Goal: Information Seeking & Learning: Find specific page/section

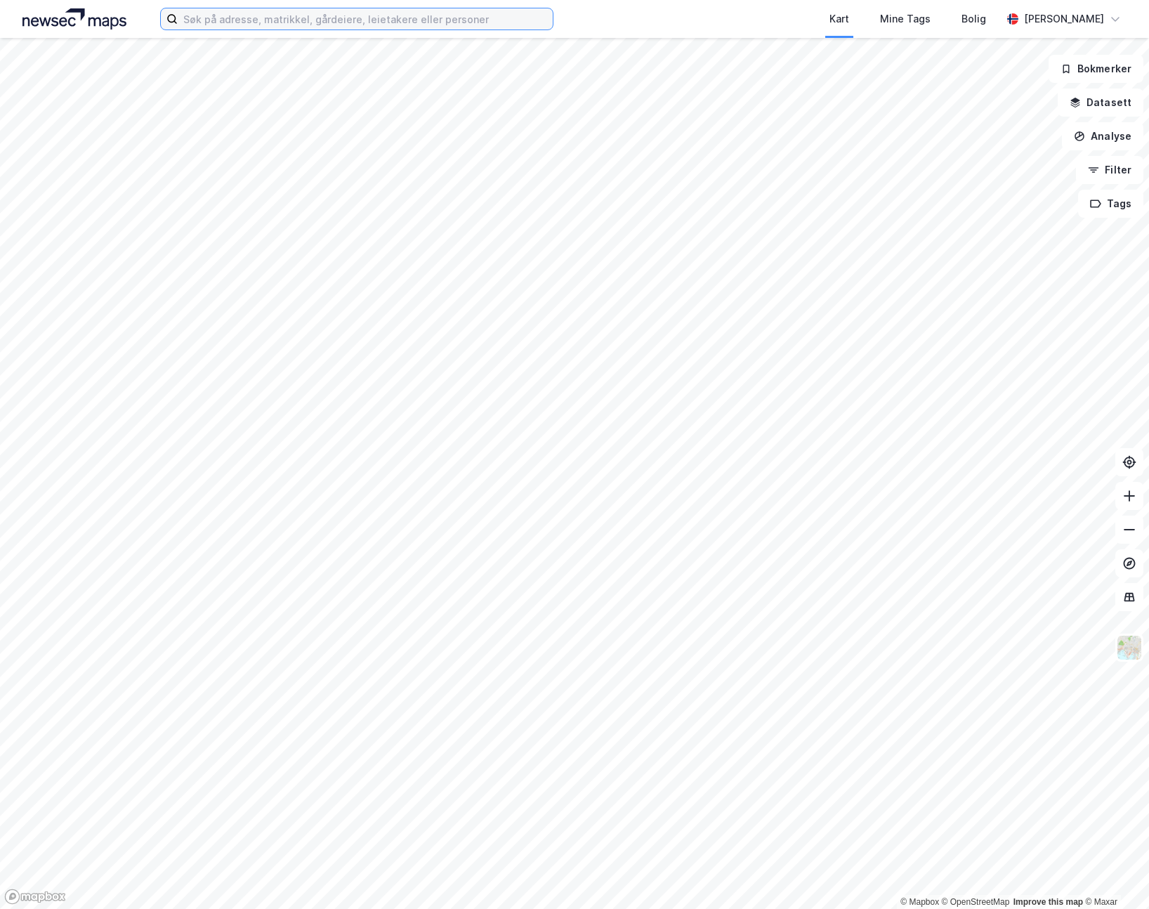
click at [259, 25] on input at bounding box center [365, 18] width 375 height 21
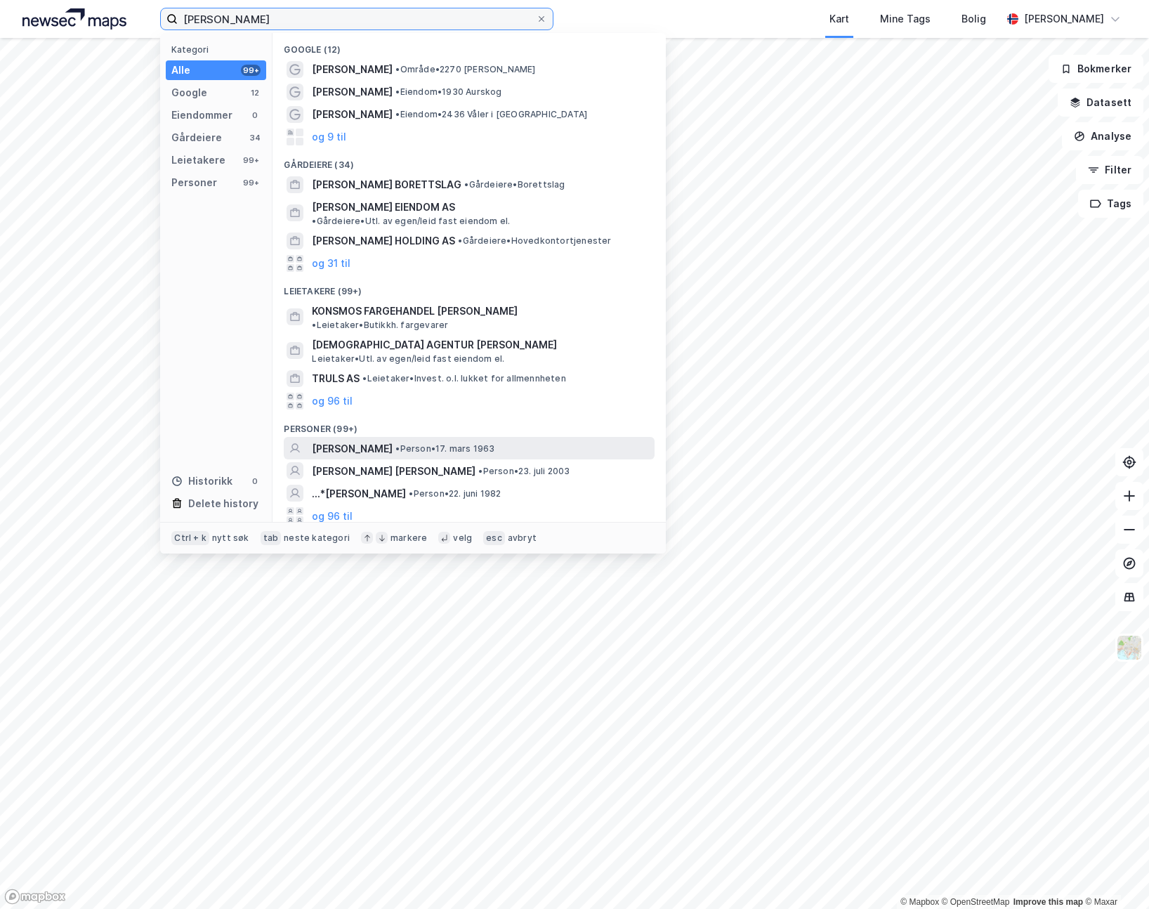
type input "[PERSON_NAME]"
click at [357, 440] on span "[PERSON_NAME]" at bounding box center [352, 448] width 81 height 17
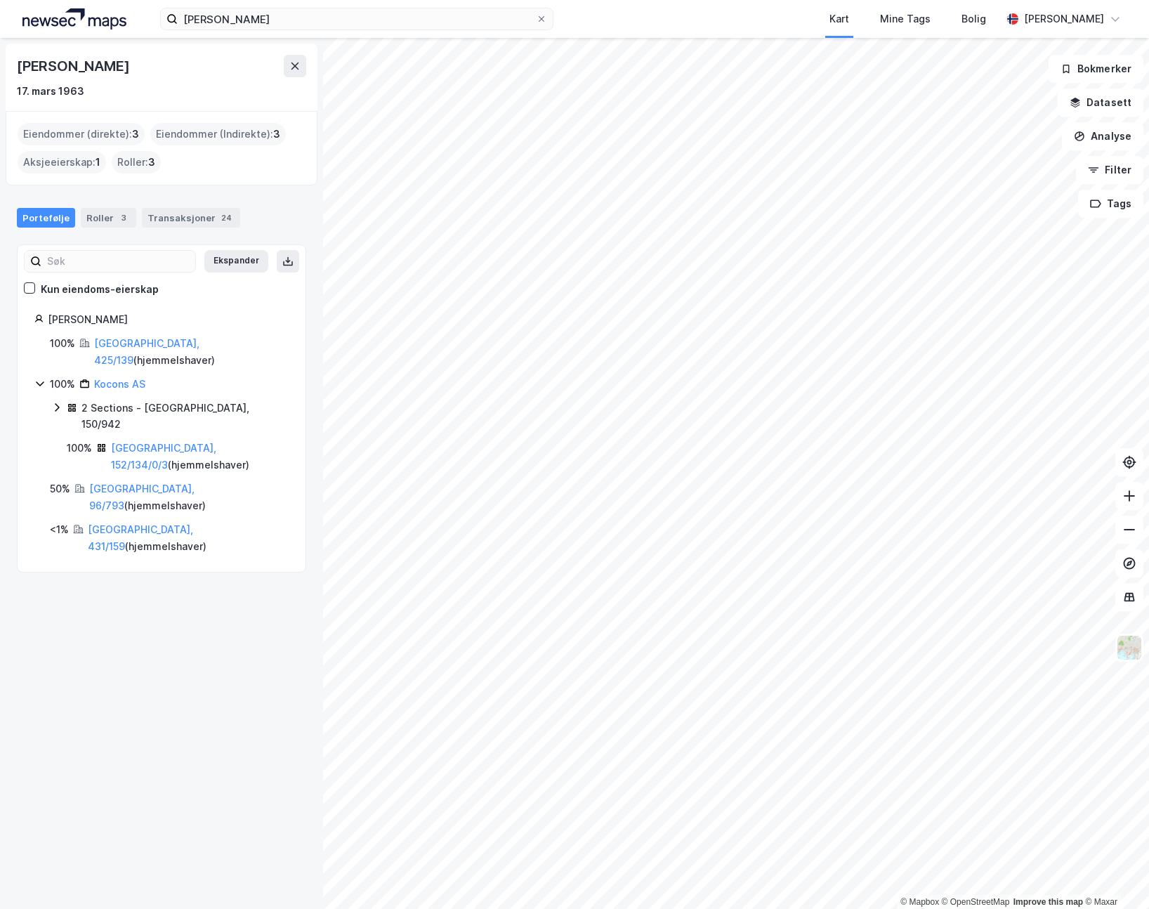
click at [35, 381] on icon at bounding box center [39, 383] width 11 height 11
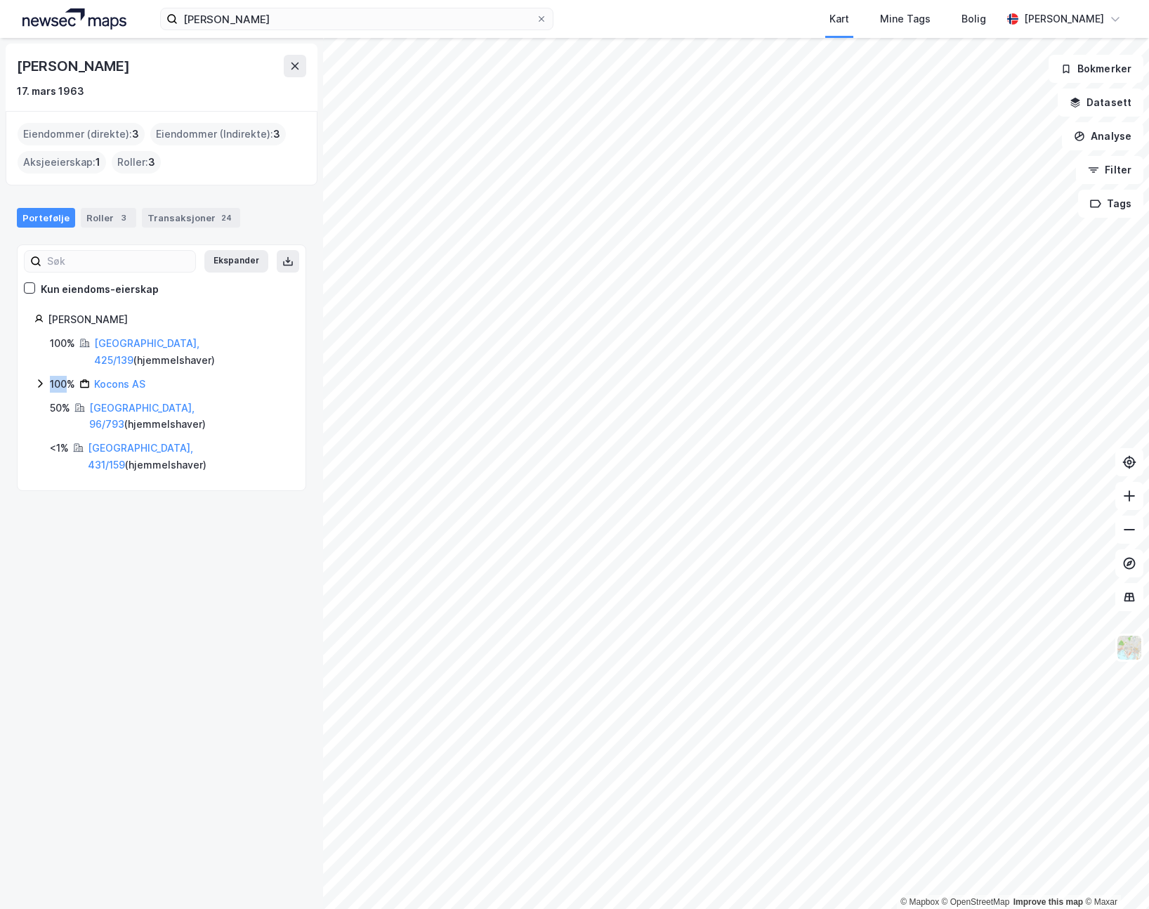
click at [35, 381] on icon at bounding box center [39, 383] width 11 height 11
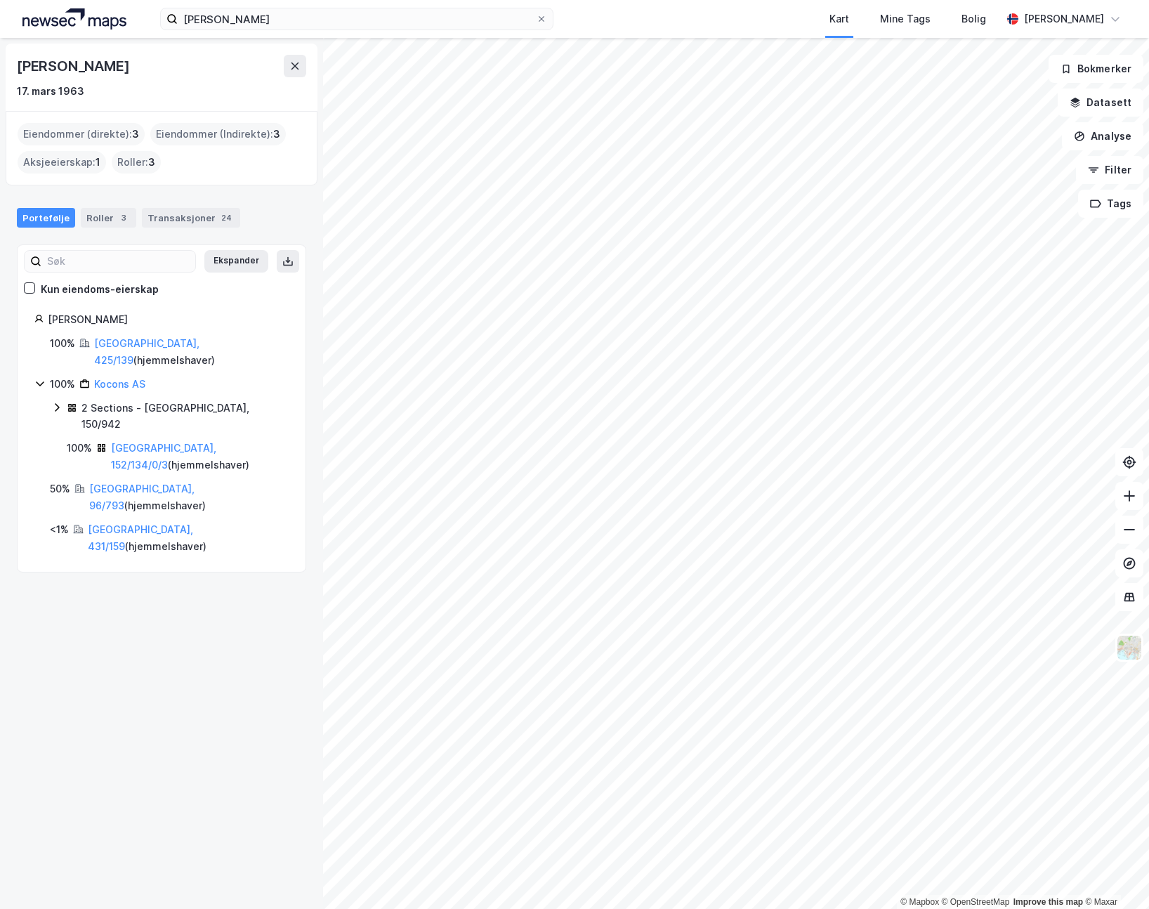
click at [56, 404] on icon at bounding box center [57, 407] width 4 height 8
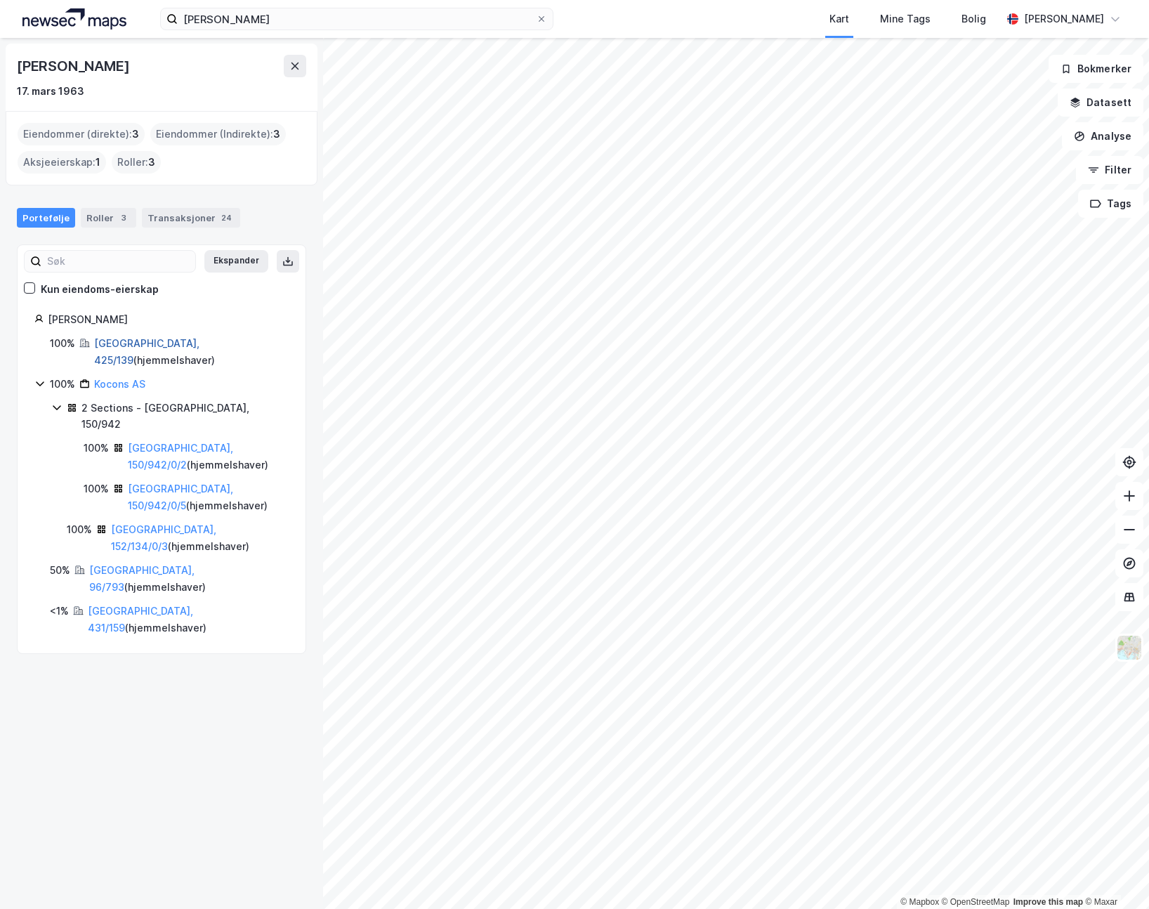
click at [150, 341] on link "[GEOGRAPHIC_DATA], 425/139" at bounding box center [146, 351] width 105 height 29
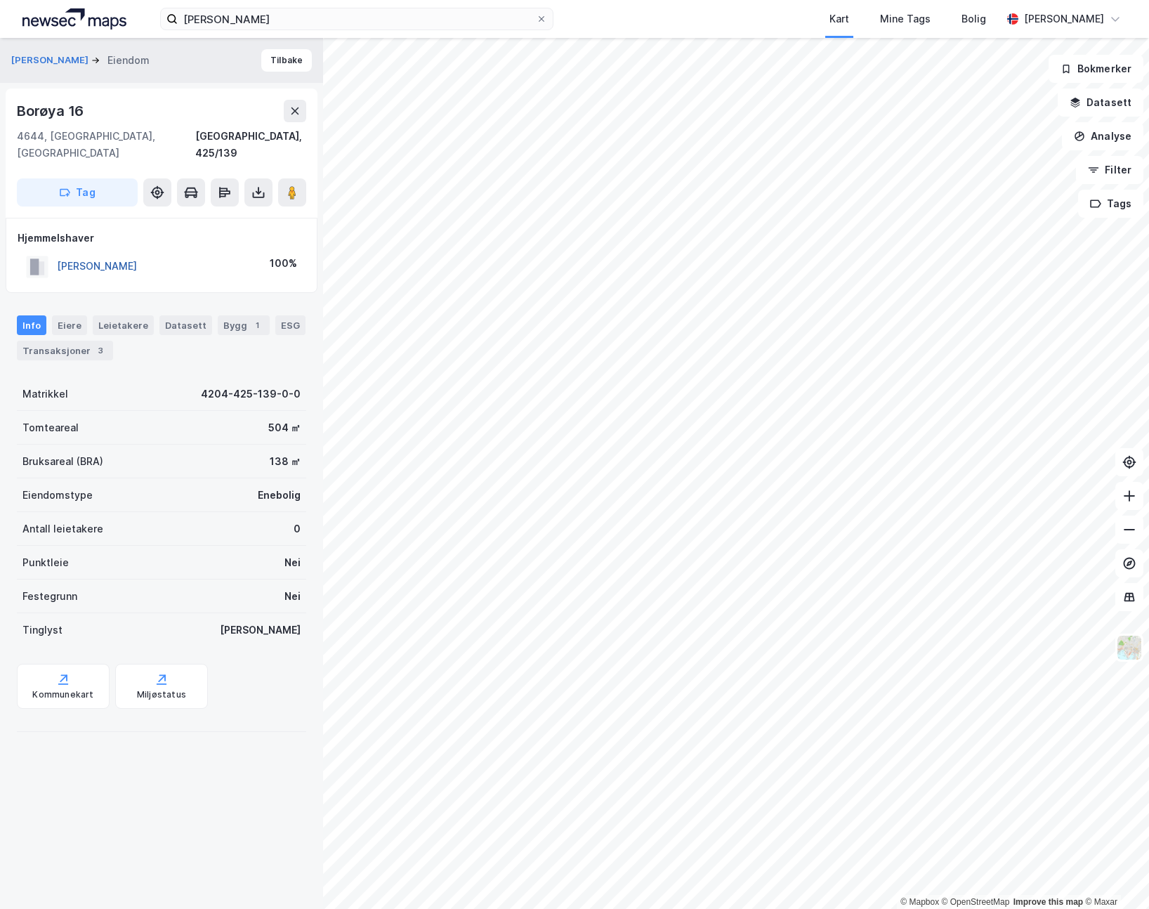
click at [0, 0] on button "[PERSON_NAME]" at bounding box center [0, 0] width 0 height 0
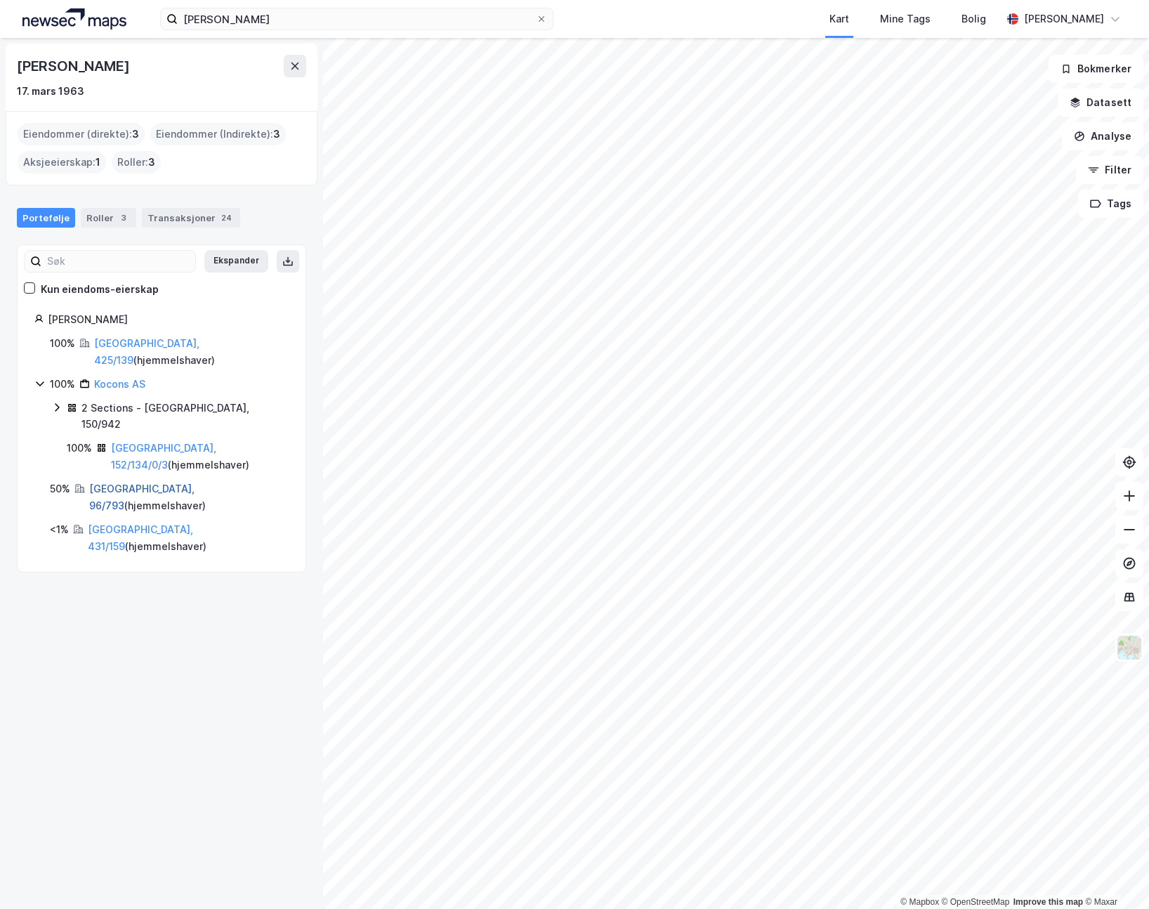
click at [117, 483] on link "[GEOGRAPHIC_DATA], 96/793" at bounding box center [141, 497] width 105 height 29
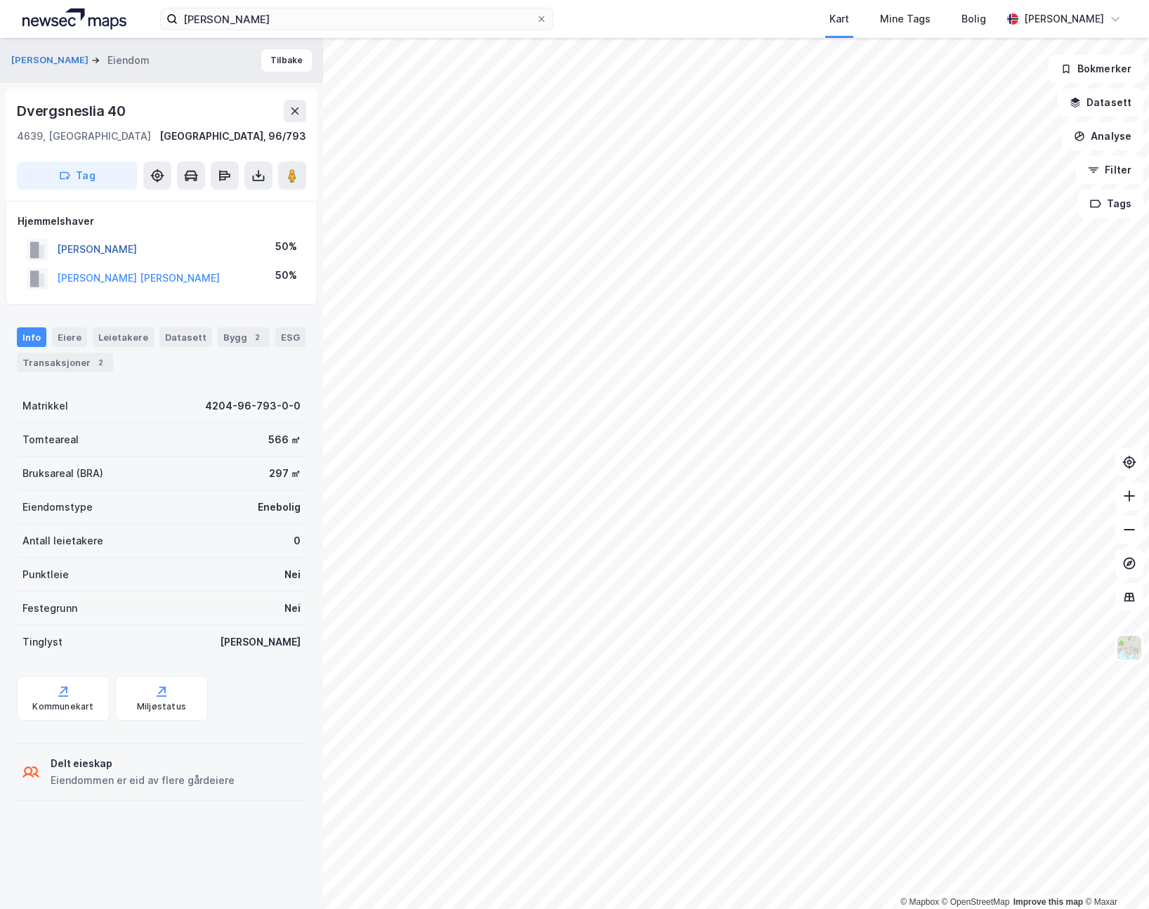
click at [0, 0] on button "[PERSON_NAME]" at bounding box center [0, 0] width 0 height 0
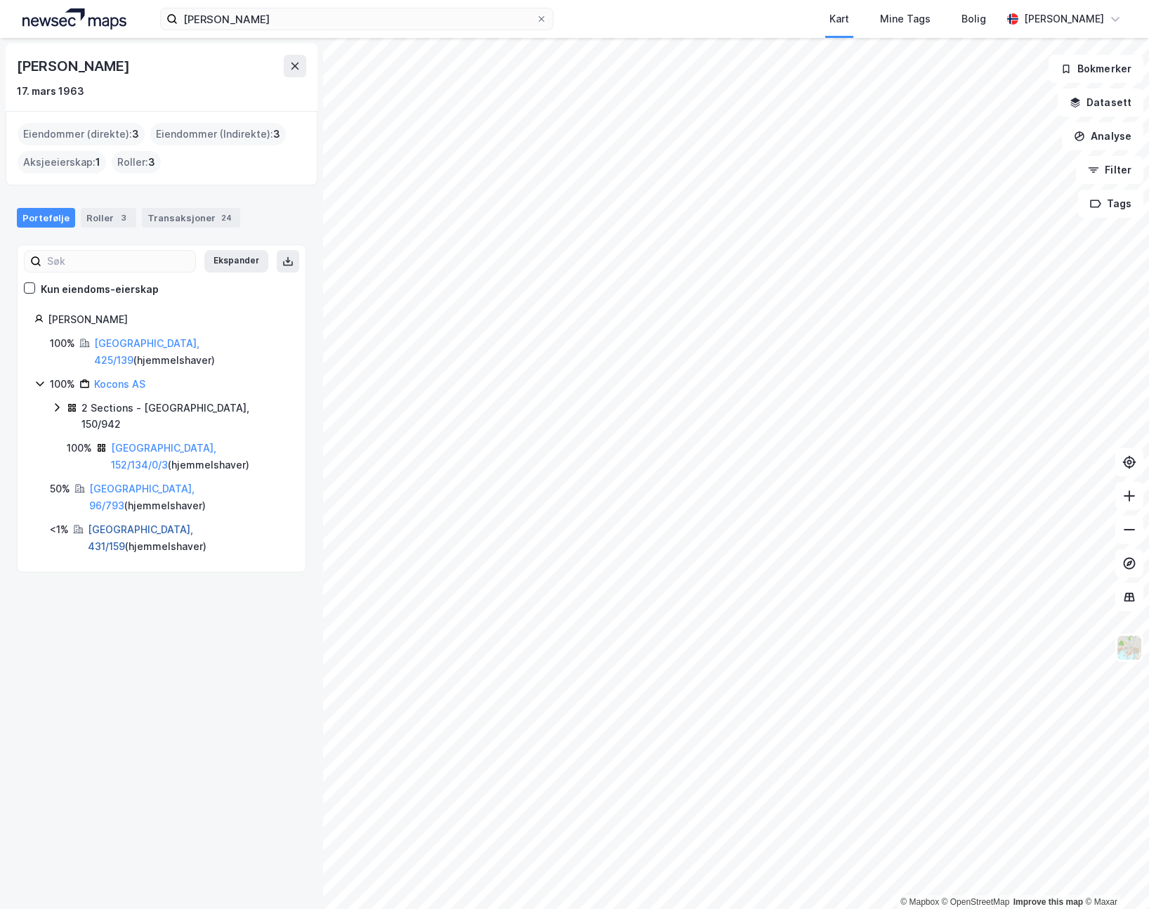
click at [138, 523] on link "[GEOGRAPHIC_DATA], 431/159" at bounding box center [140, 537] width 105 height 29
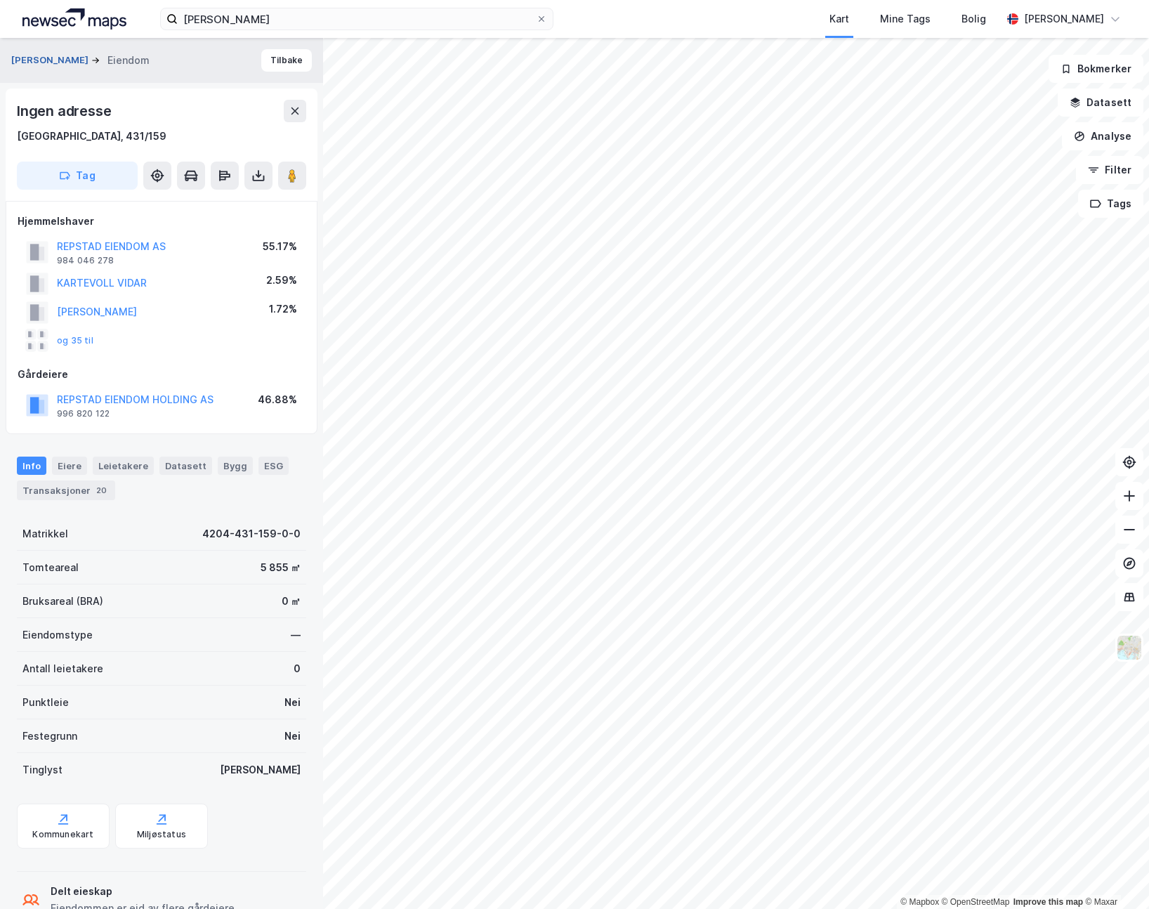
click at [60, 57] on button "[PERSON_NAME]" at bounding box center [51, 60] width 80 height 14
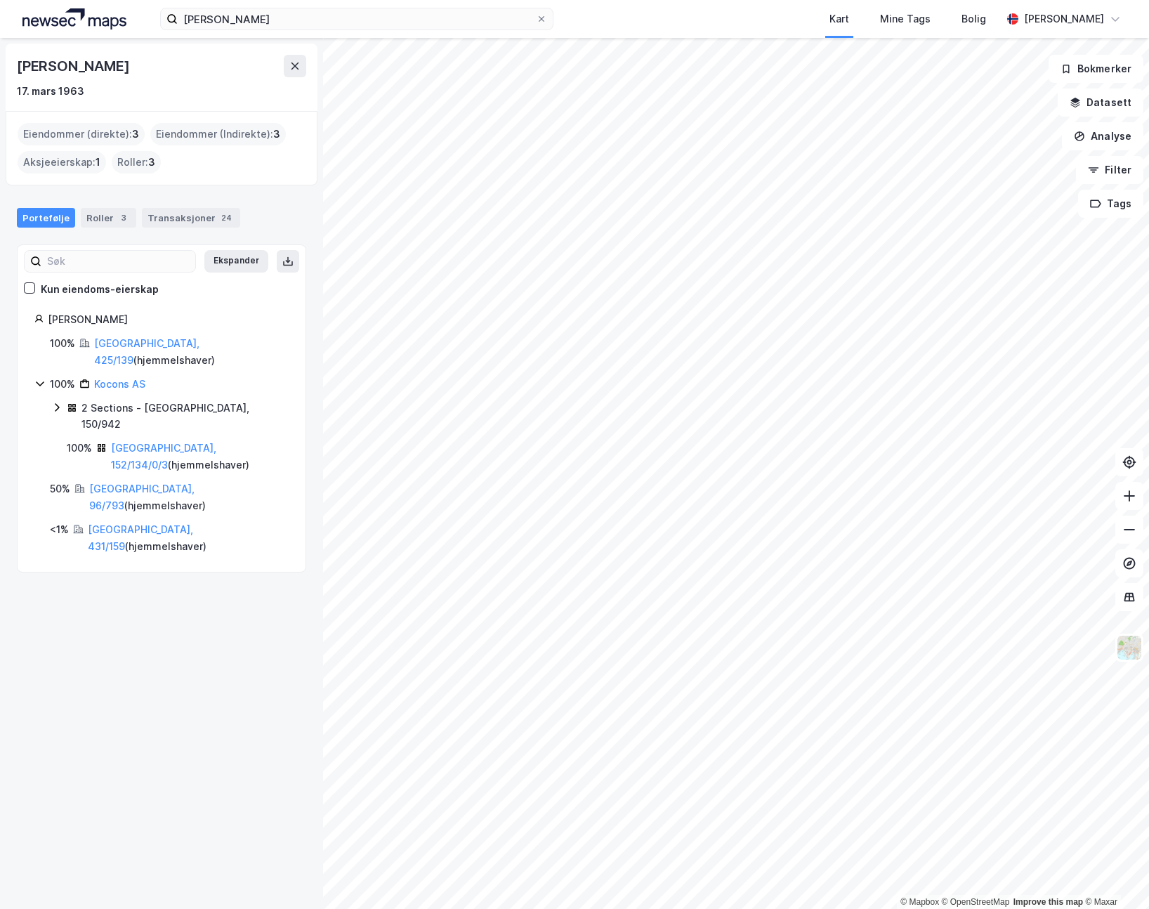
click at [38, 383] on icon at bounding box center [40, 383] width 8 height 5
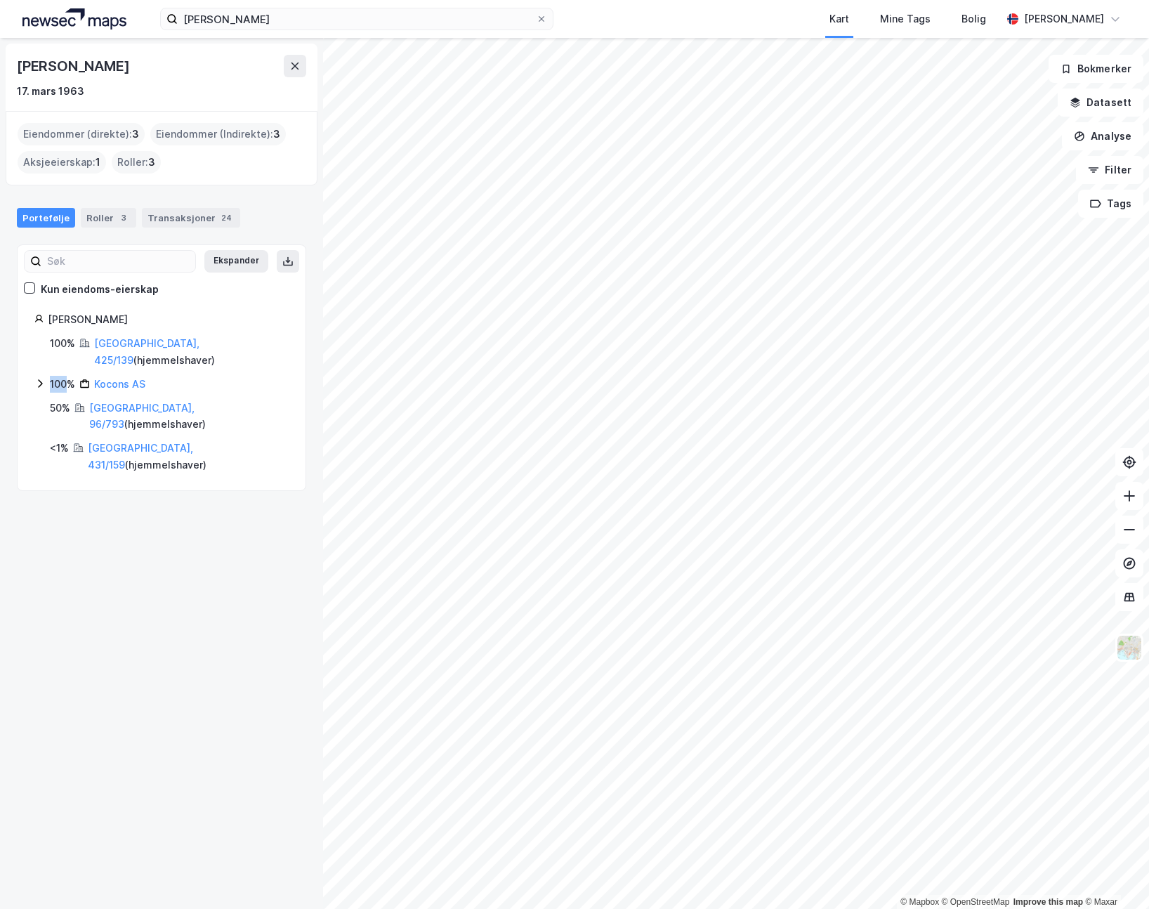
click at [38, 383] on icon at bounding box center [39, 383] width 11 height 11
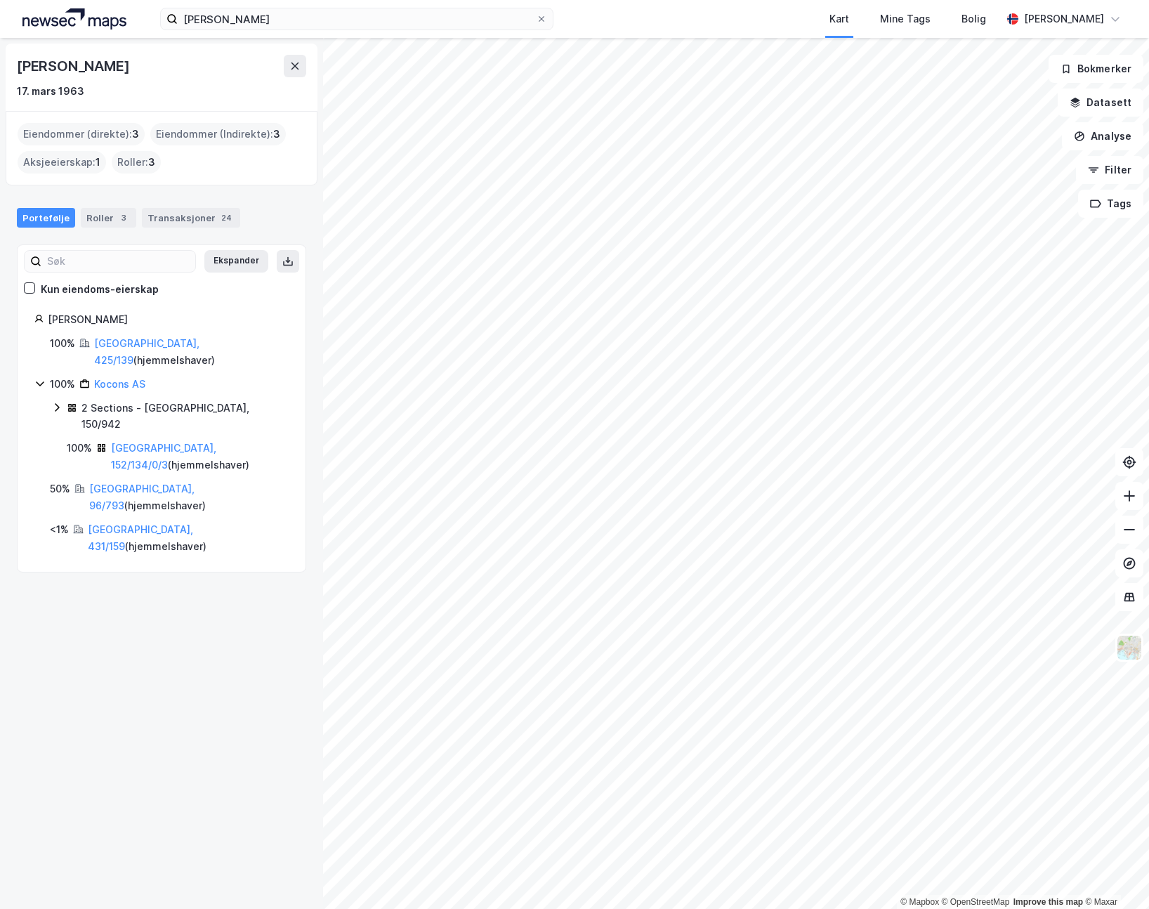
click at [55, 407] on icon at bounding box center [56, 407] width 11 height 11
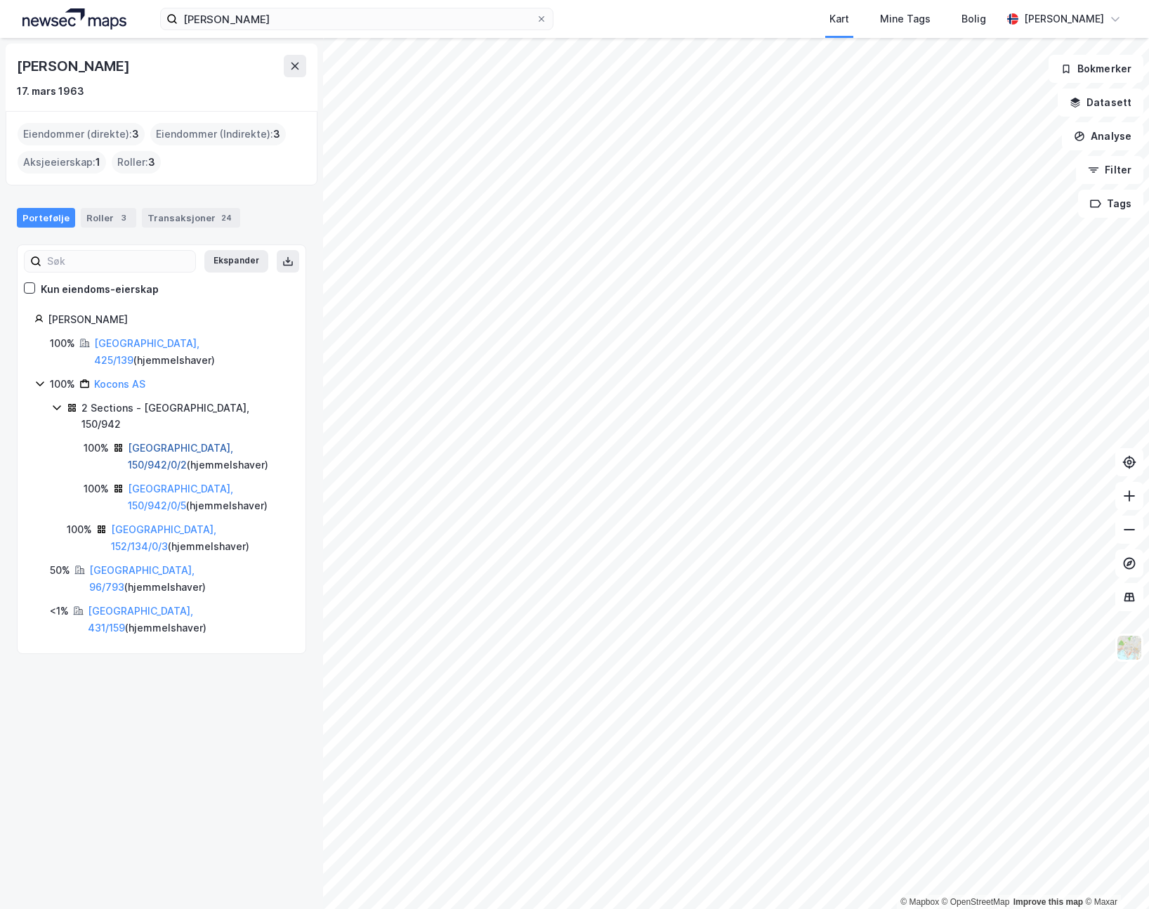
click at [171, 442] on link "[GEOGRAPHIC_DATA], 150/942/0/2" at bounding box center [180, 456] width 105 height 29
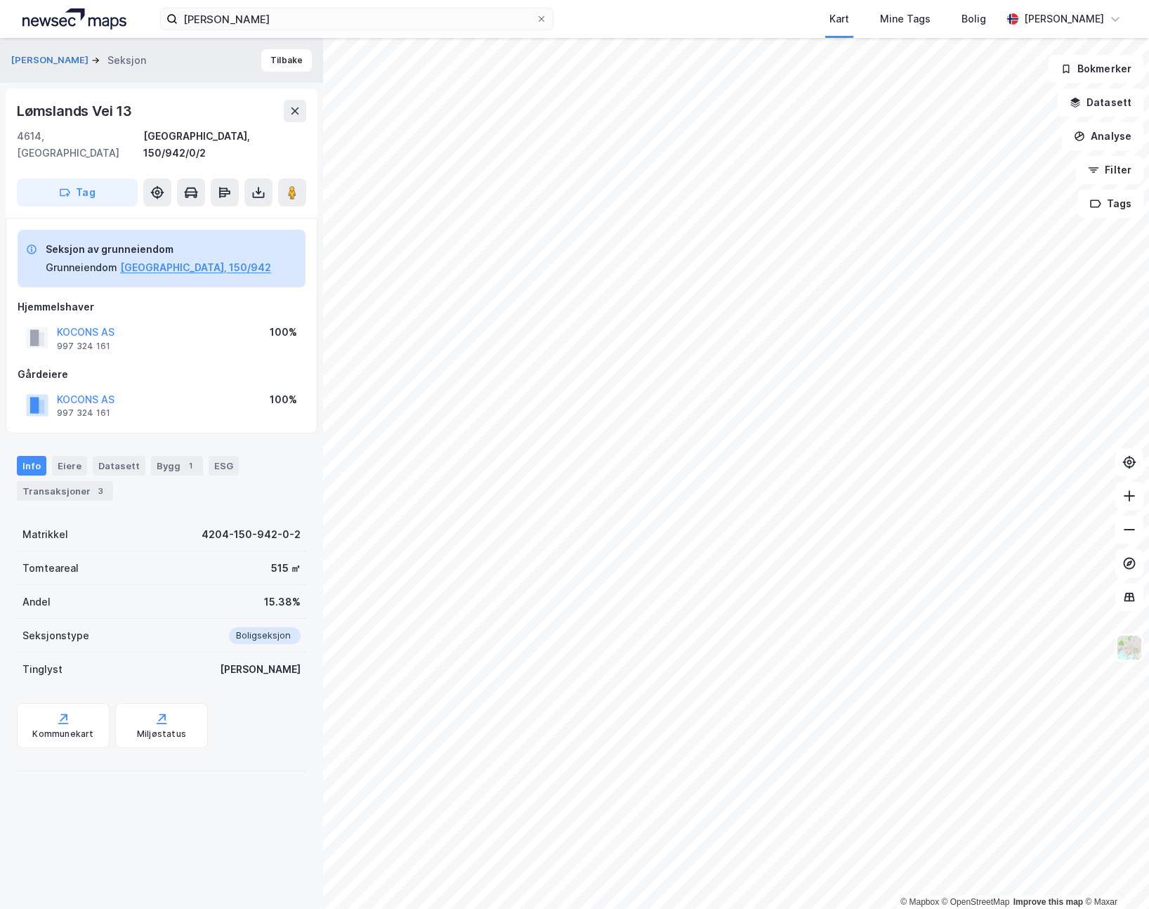
click at [42, 46] on div "[PERSON_NAME] Seksjon Tilbake" at bounding box center [161, 60] width 323 height 45
click at [39, 54] on div "[PERSON_NAME] Seksjon" at bounding box center [84, 60] width 146 height 17
click at [40, 55] on button "[PERSON_NAME]" at bounding box center [51, 60] width 80 height 14
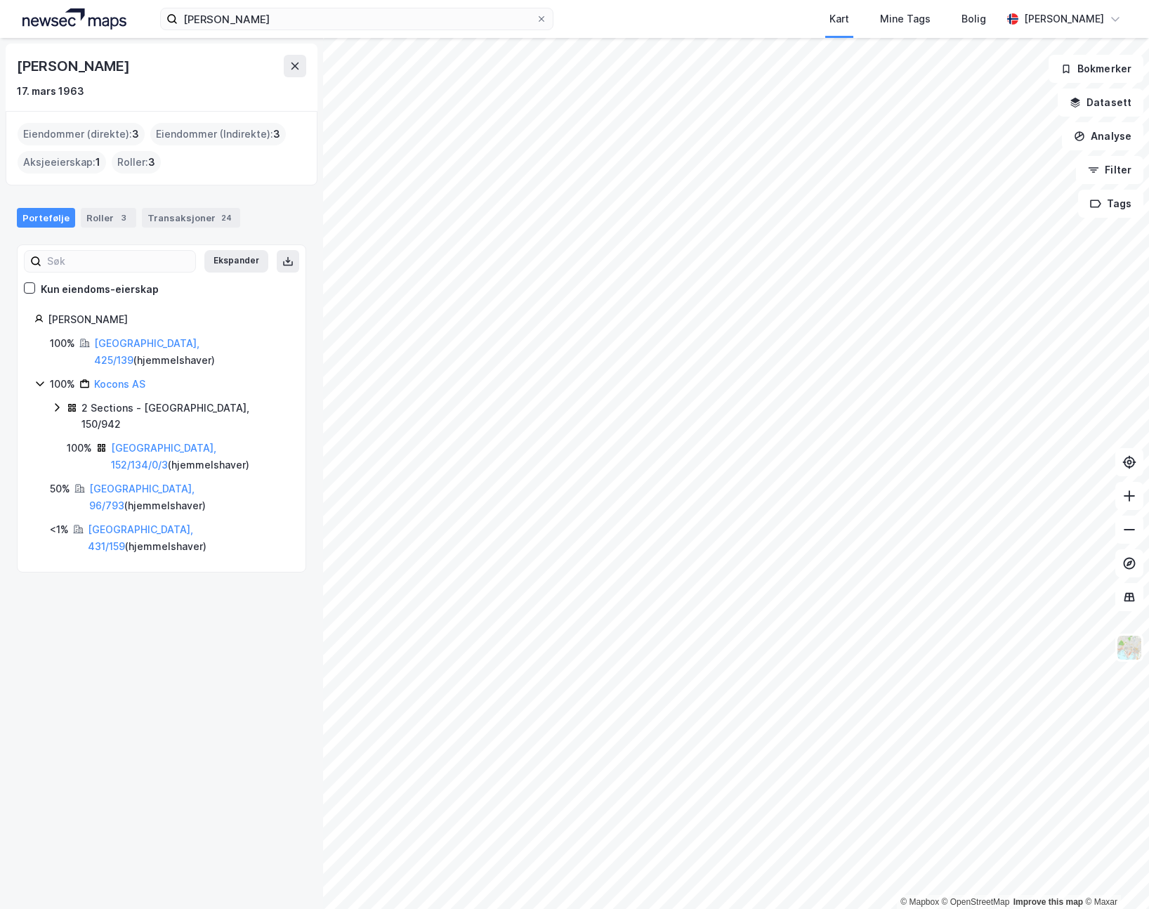
click at [61, 405] on icon at bounding box center [56, 407] width 11 height 11
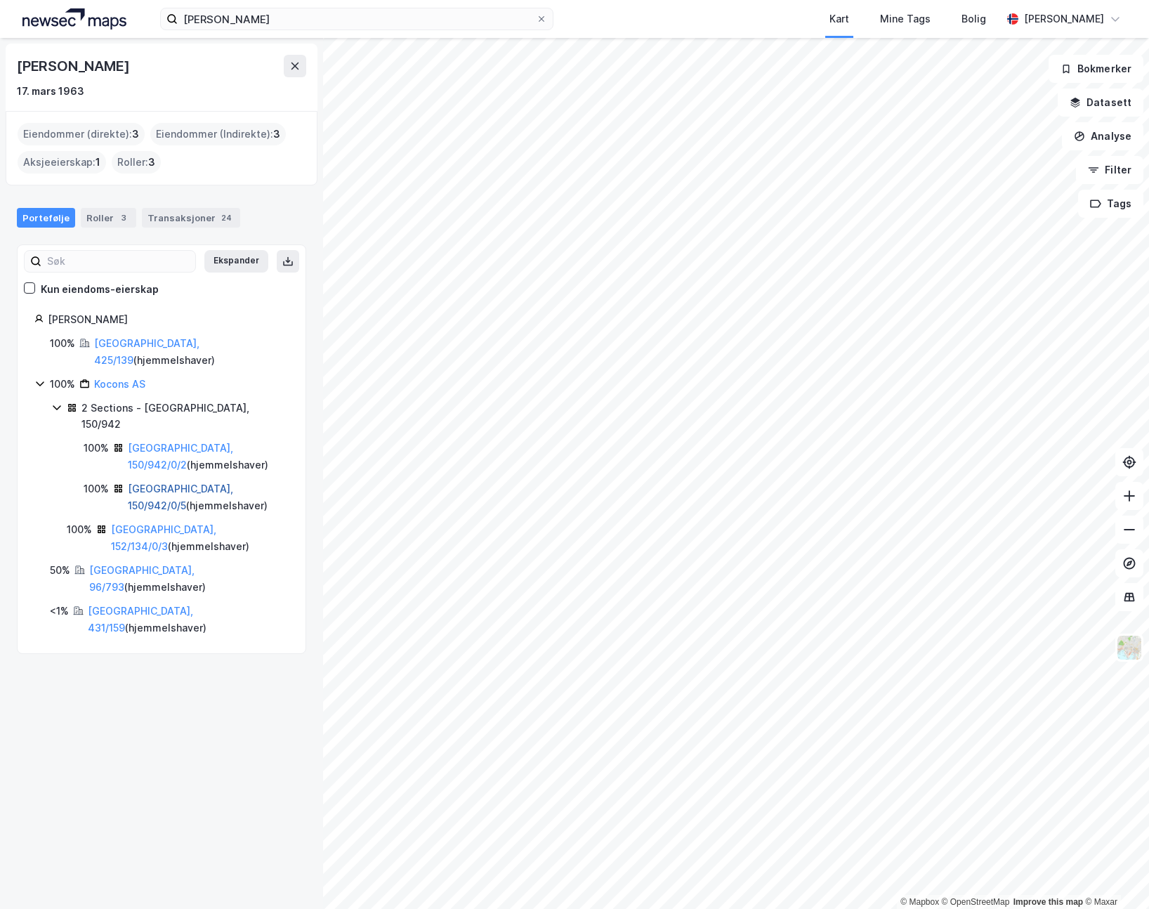
click at [177, 483] on link "[GEOGRAPHIC_DATA], 150/942/0/5" at bounding box center [180, 497] width 105 height 29
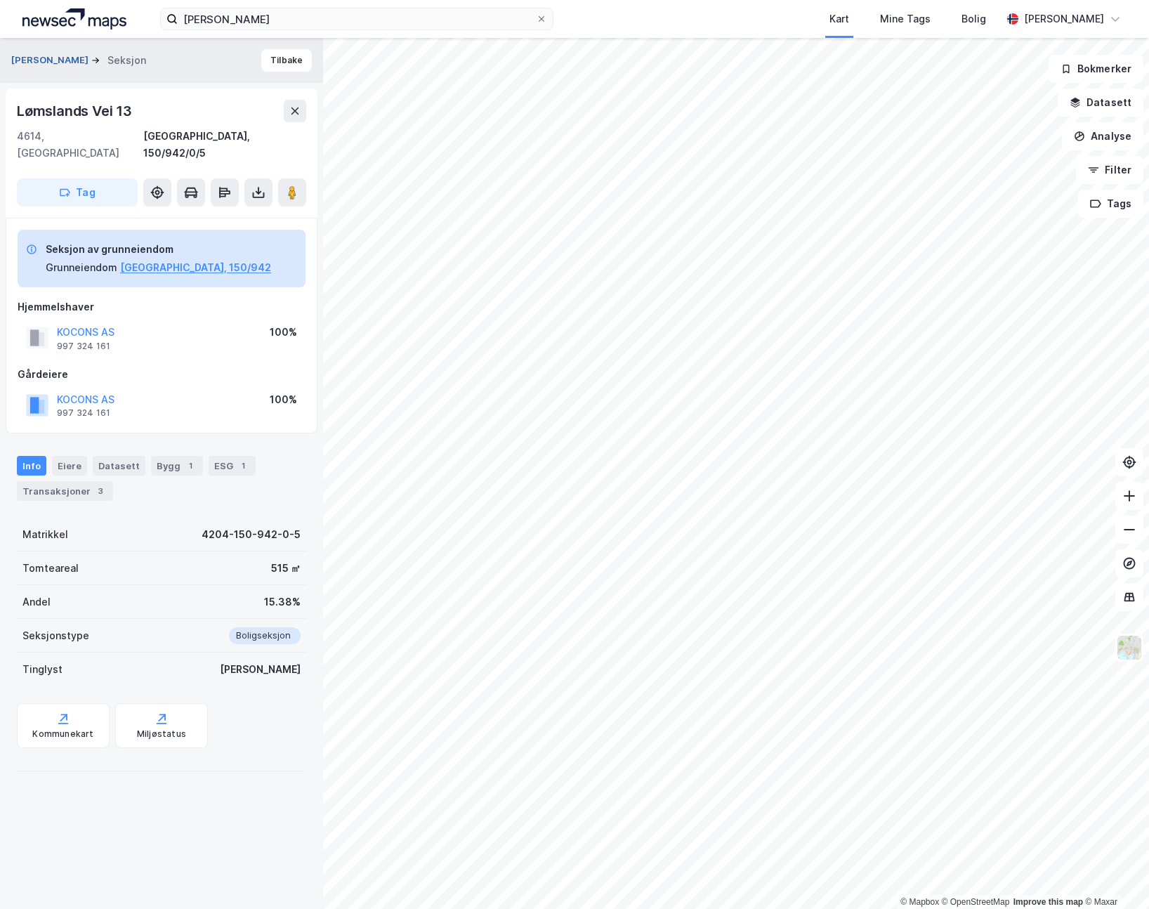
click at [51, 63] on button "[PERSON_NAME]" at bounding box center [51, 60] width 80 height 14
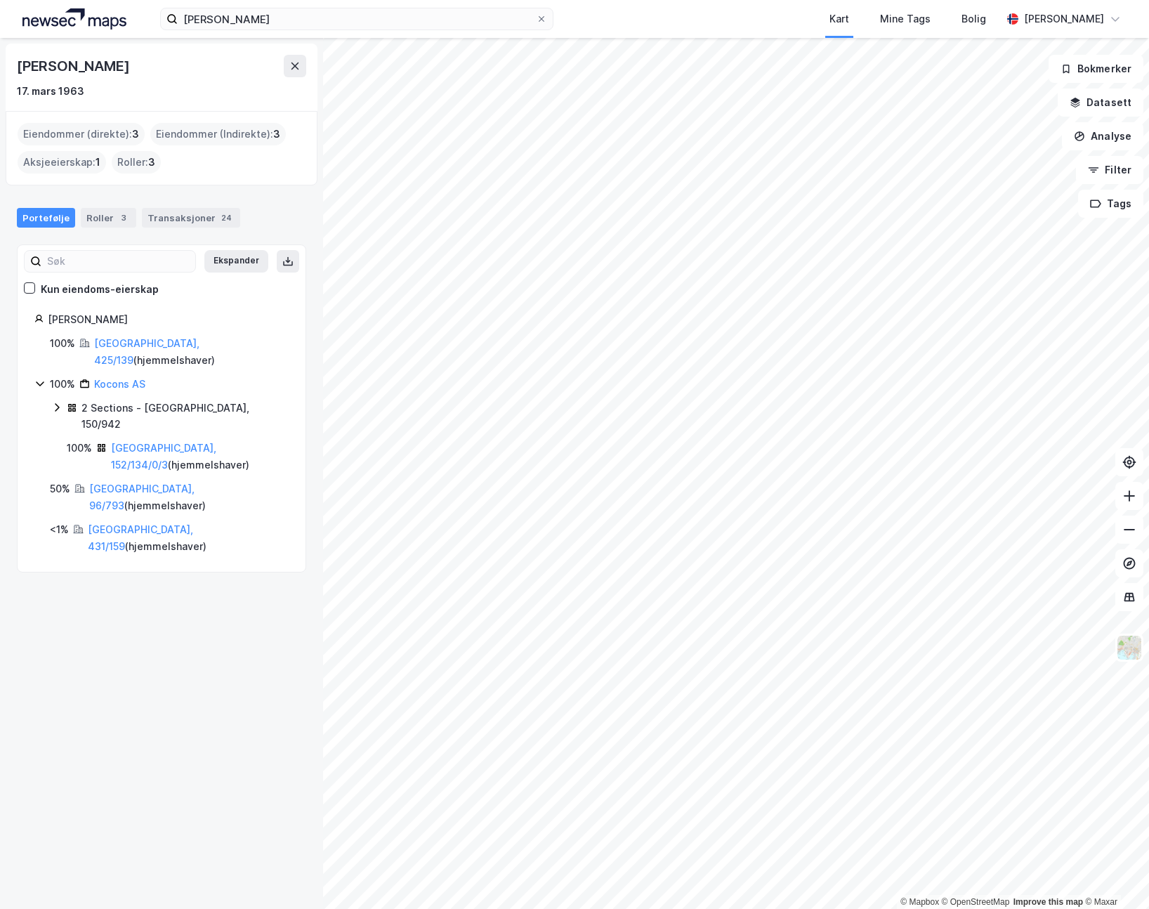
click at [39, 381] on icon at bounding box center [39, 383] width 11 height 11
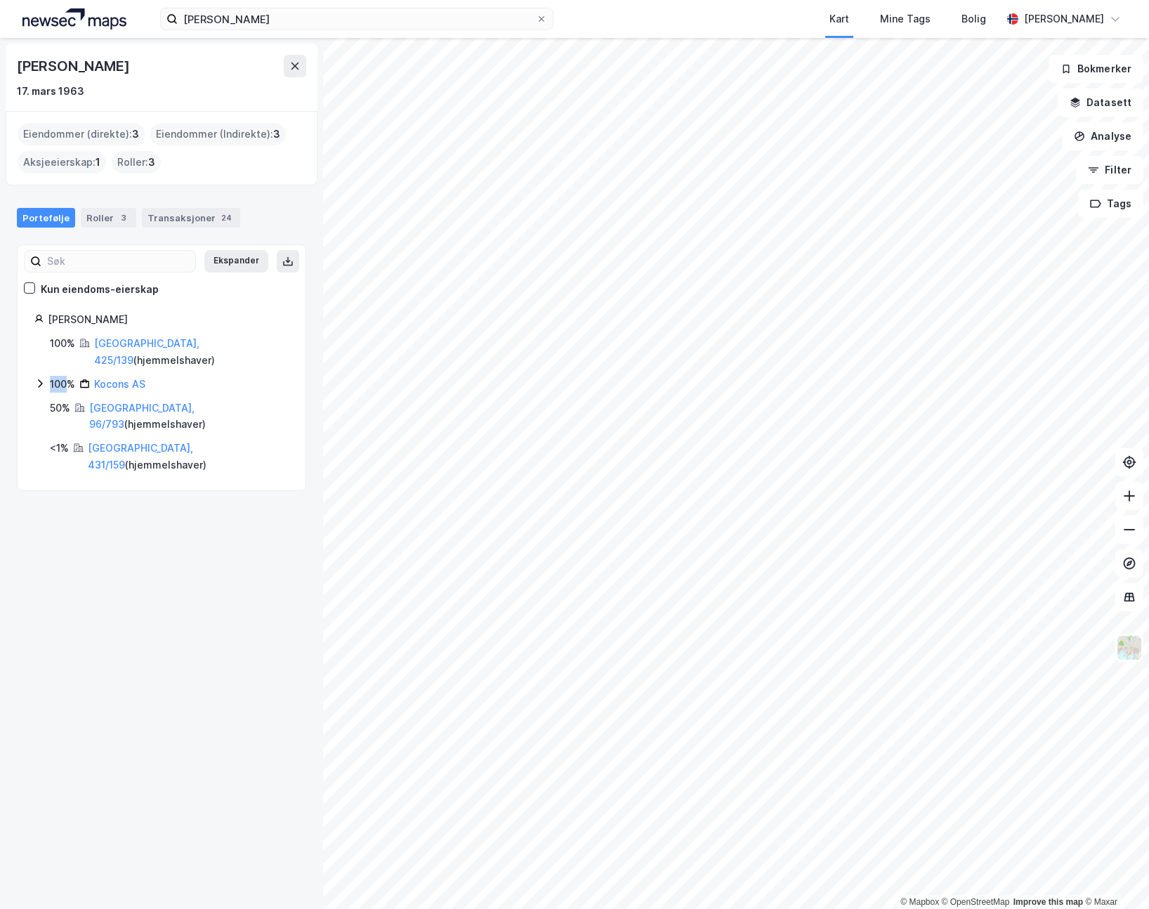
click at [39, 381] on icon at bounding box center [39, 383] width 11 height 11
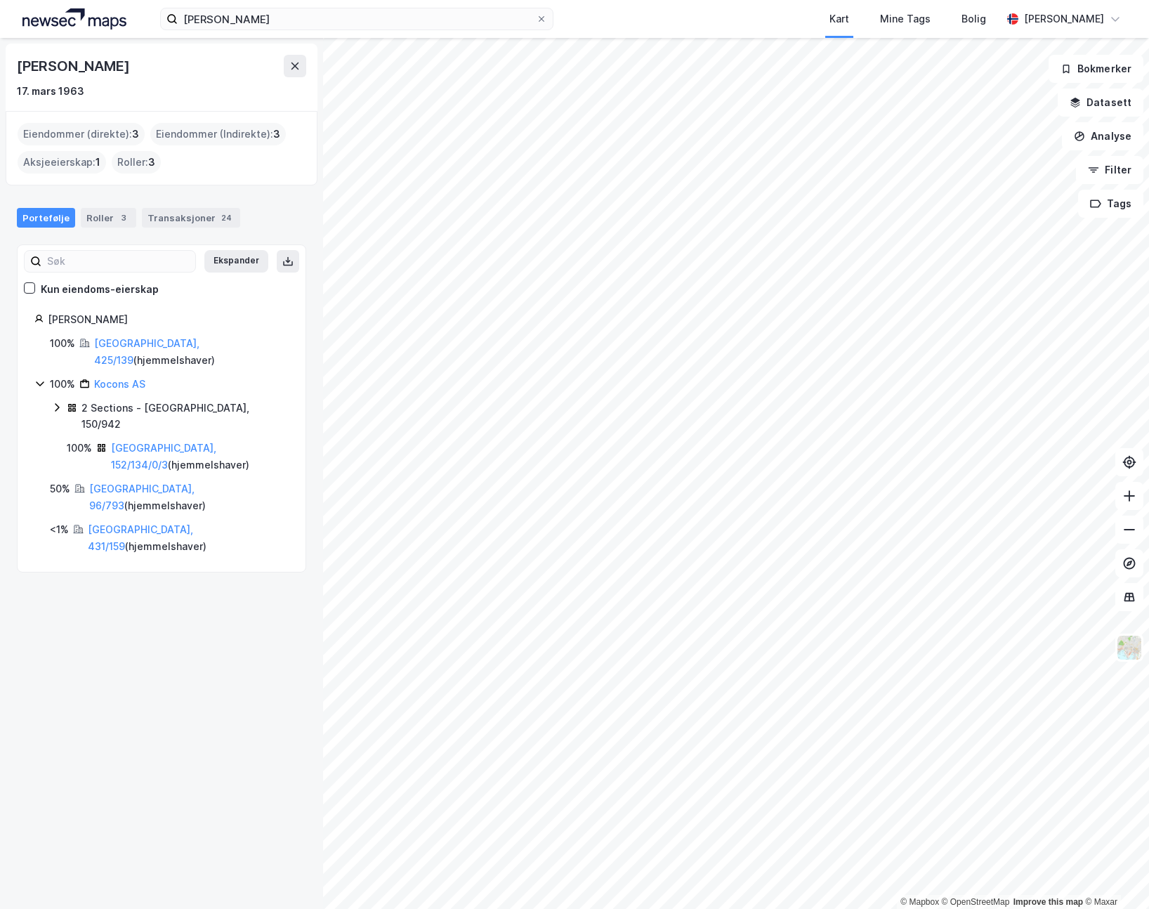
click at [56, 406] on icon at bounding box center [56, 407] width 11 height 11
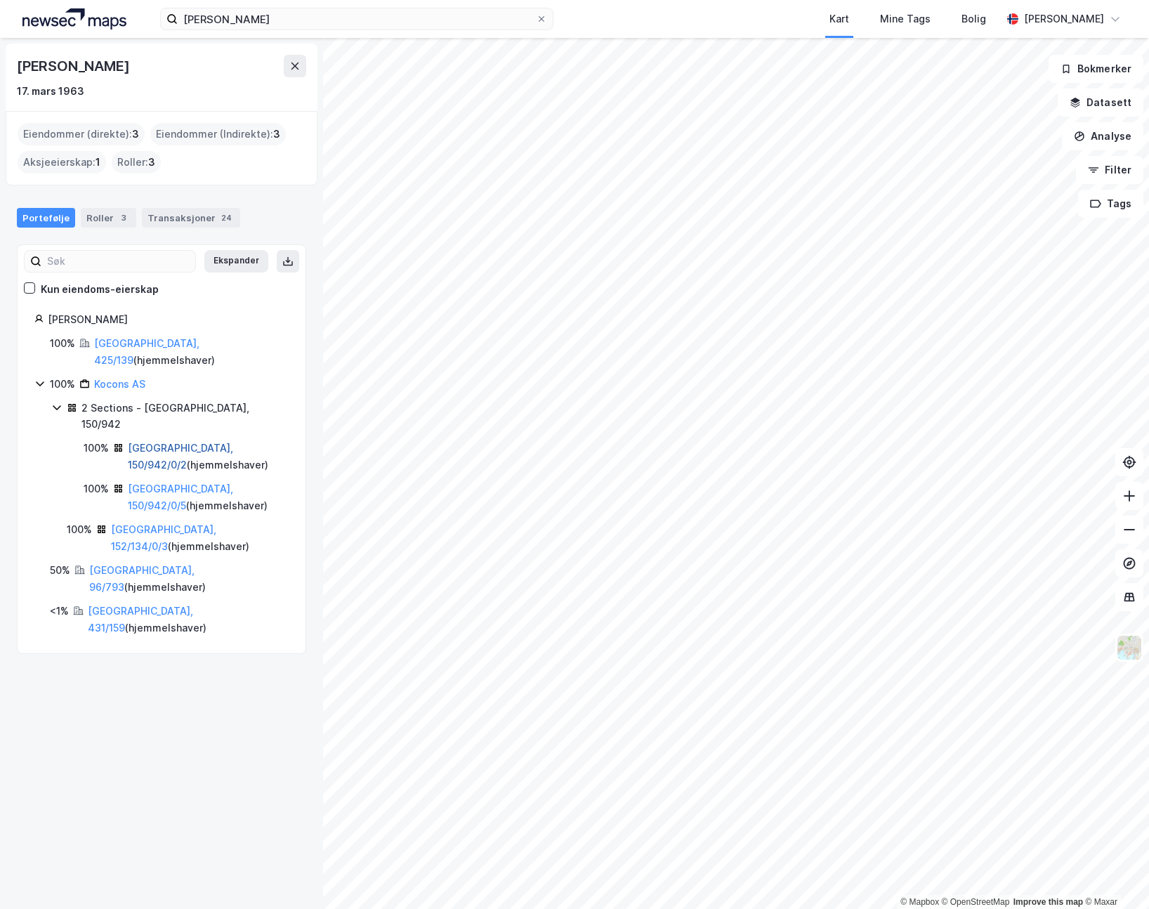
click at [162, 442] on link "[GEOGRAPHIC_DATA], 150/942/0/2" at bounding box center [180, 456] width 105 height 29
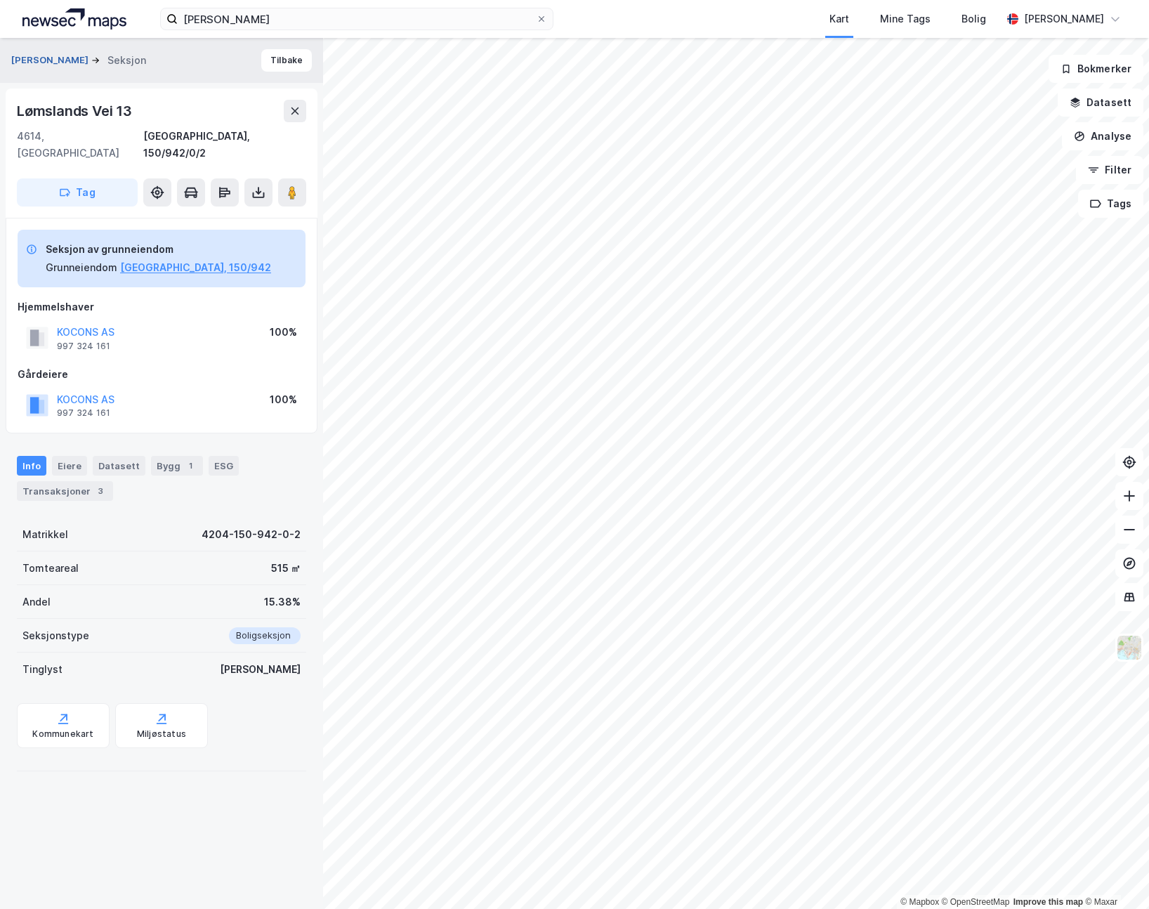
click at [63, 64] on button "[PERSON_NAME]" at bounding box center [51, 60] width 80 height 14
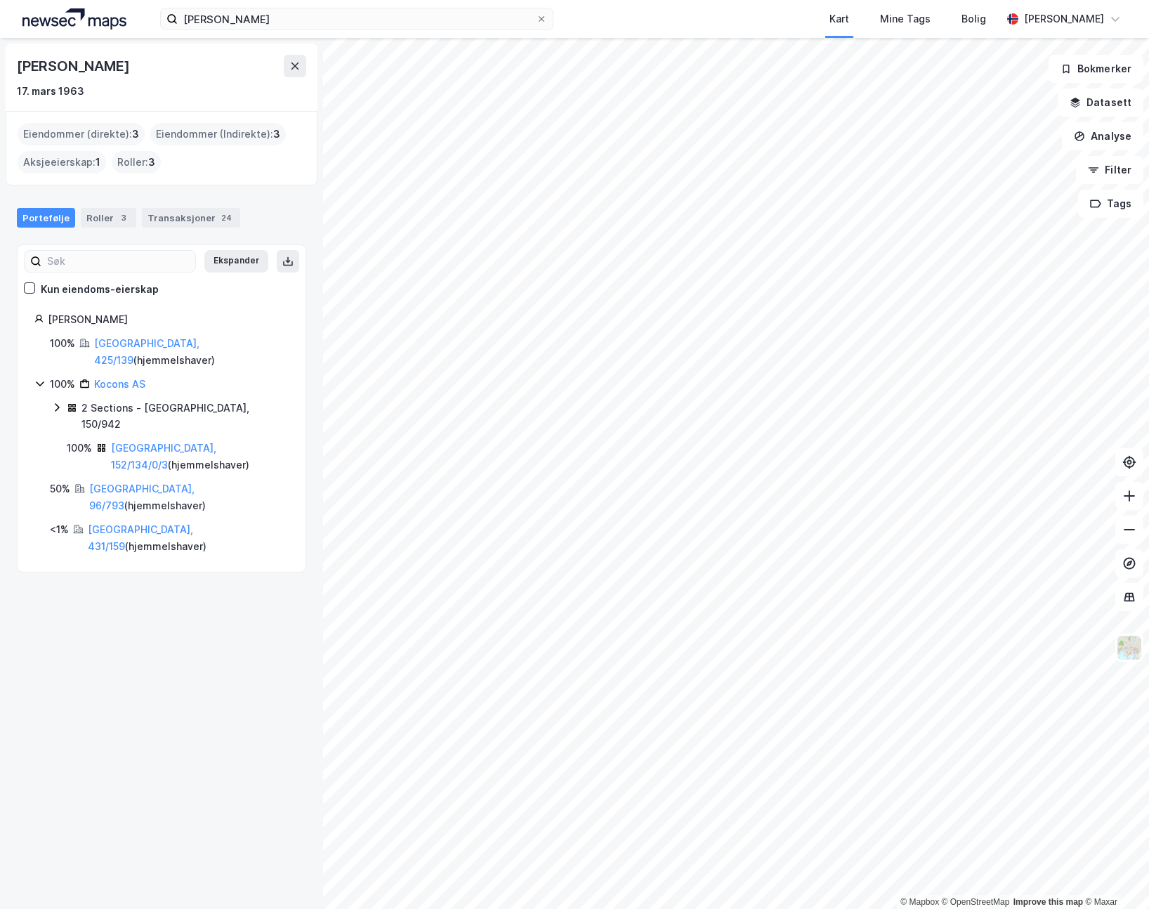
click at [53, 403] on icon at bounding box center [56, 407] width 11 height 11
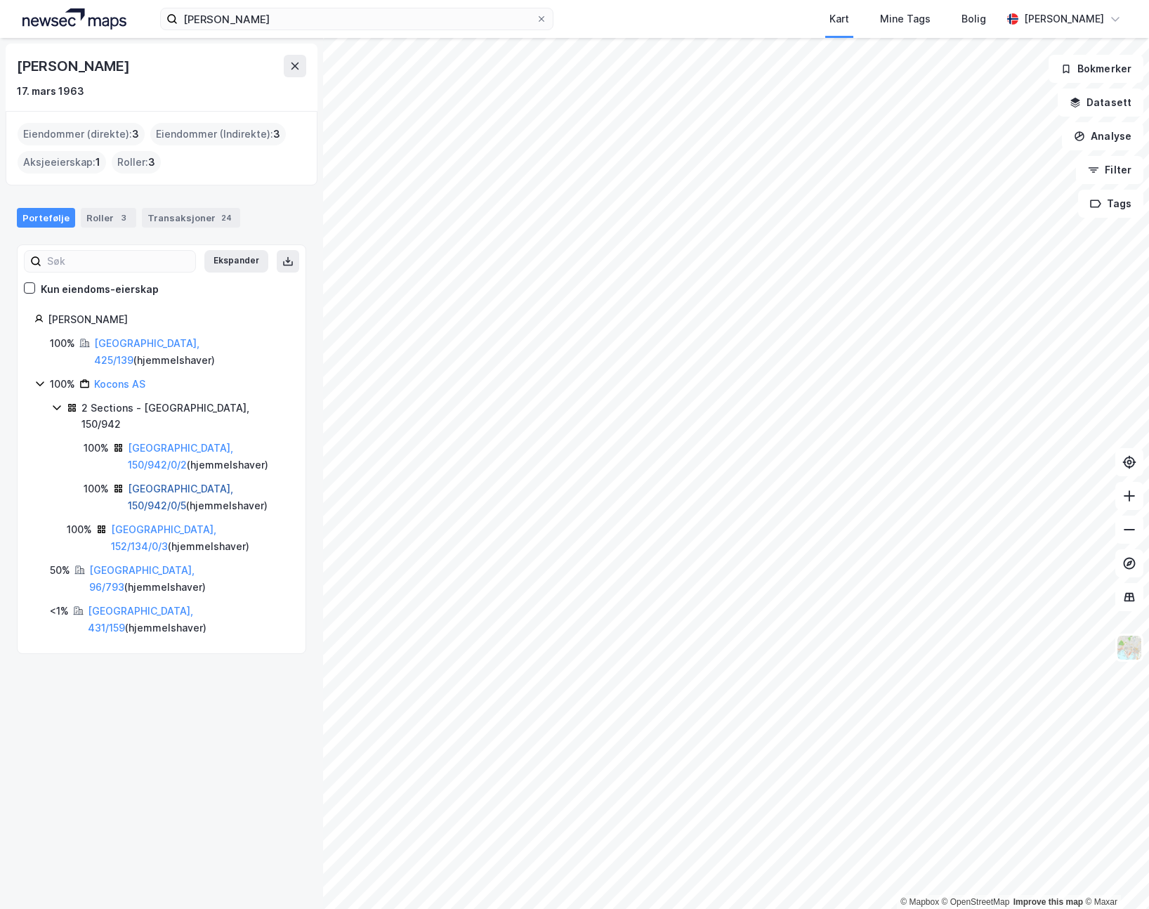
click at [183, 483] on link "[GEOGRAPHIC_DATA], 150/942/0/5" at bounding box center [180, 497] width 105 height 29
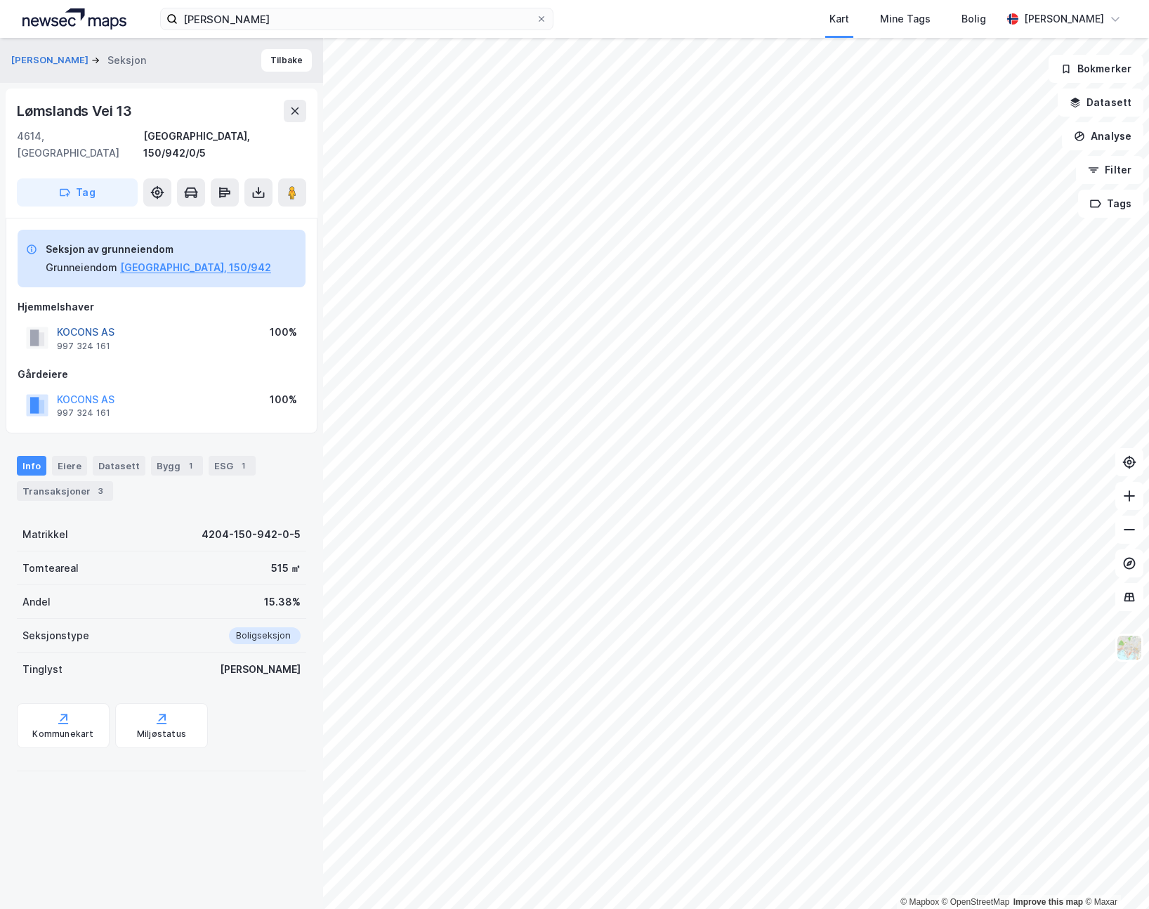
click at [0, 0] on button "KOCONS AS" at bounding box center [0, 0] width 0 height 0
